Goal: Navigation & Orientation: Find specific page/section

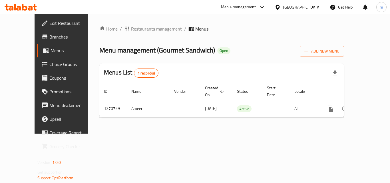
click at [131, 31] on span "Restaurants management" at bounding box center [156, 28] width 51 height 7
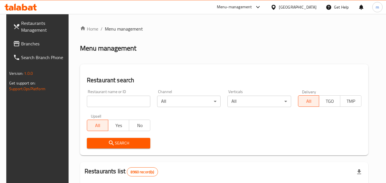
click at [275, 9] on icon at bounding box center [273, 7] width 4 height 5
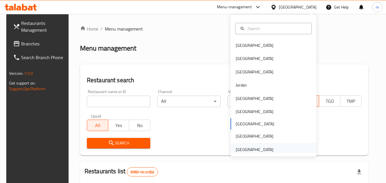
click at [254, 146] on div "[GEOGRAPHIC_DATA]" at bounding box center [254, 149] width 38 height 6
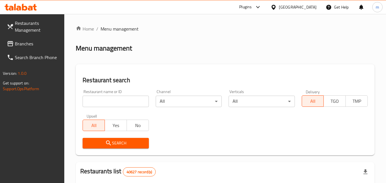
click at [46, 42] on span "Branches" at bounding box center [37, 43] width 45 height 7
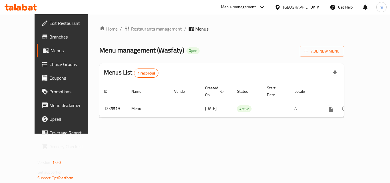
click at [146, 26] on span "Restaurants management" at bounding box center [156, 28] width 51 height 7
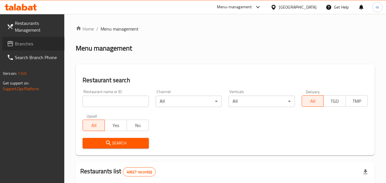
click at [16, 44] on span "Branches" at bounding box center [37, 43] width 45 height 7
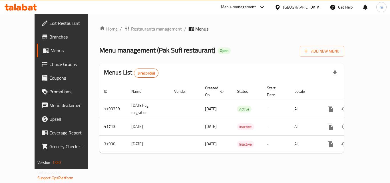
click at [140, 31] on span "Restaurants management" at bounding box center [156, 28] width 51 height 7
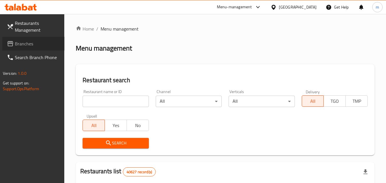
click at [29, 44] on span "Branches" at bounding box center [37, 43] width 45 height 7
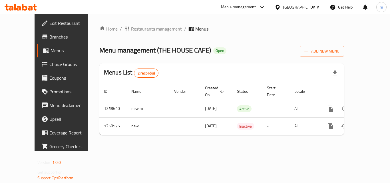
click at [301, 7] on div "[GEOGRAPHIC_DATA]" at bounding box center [302, 7] width 38 height 6
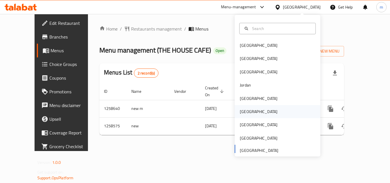
click at [246, 112] on div "[GEOGRAPHIC_DATA]" at bounding box center [259, 111] width 38 height 6
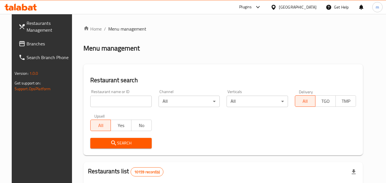
click at [34, 45] on span "Branches" at bounding box center [49, 43] width 45 height 7
